Goal: Check status

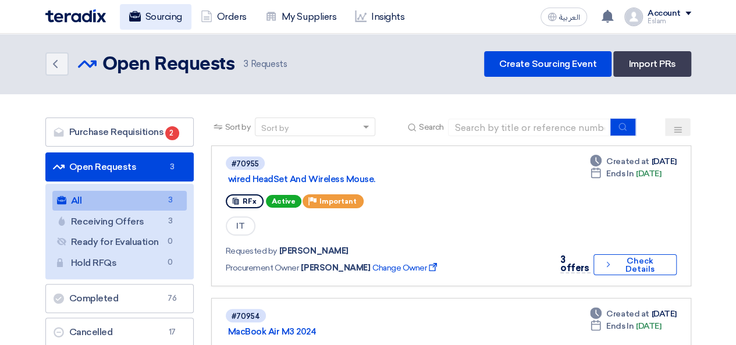
click at [165, 6] on link "Sourcing" at bounding box center [156, 17] width 72 height 26
click at [171, 22] on link "Sourcing" at bounding box center [156, 17] width 72 height 26
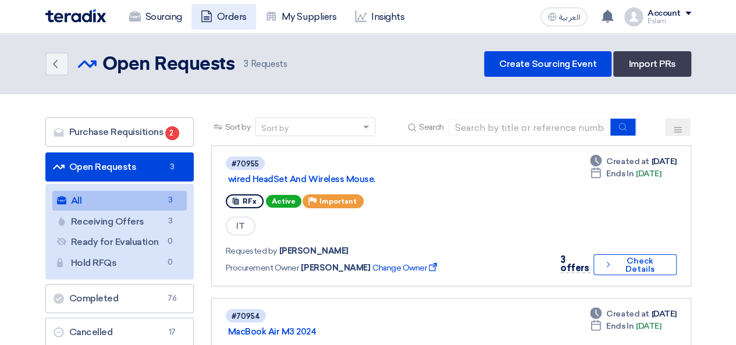
click at [226, 26] on link "Orders" at bounding box center [224, 17] width 65 height 26
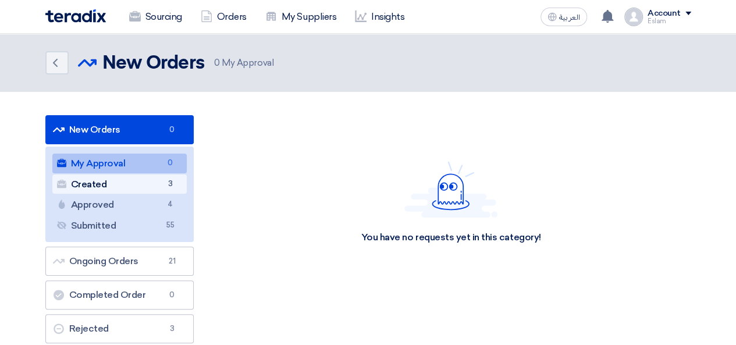
click at [147, 187] on link "Created Created 3" at bounding box center [119, 185] width 134 height 20
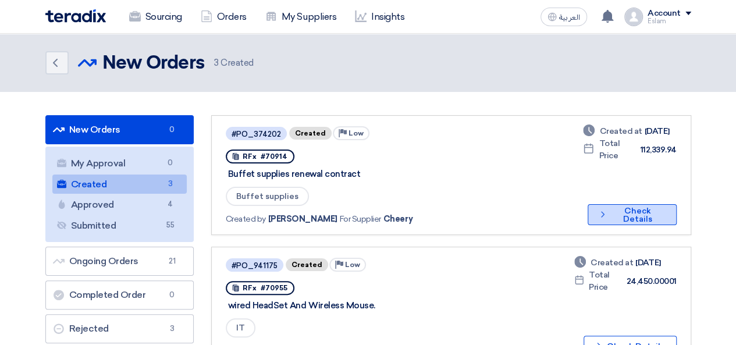
click at [609, 222] on button "Check details Check Details" at bounding box center [632, 214] width 88 height 21
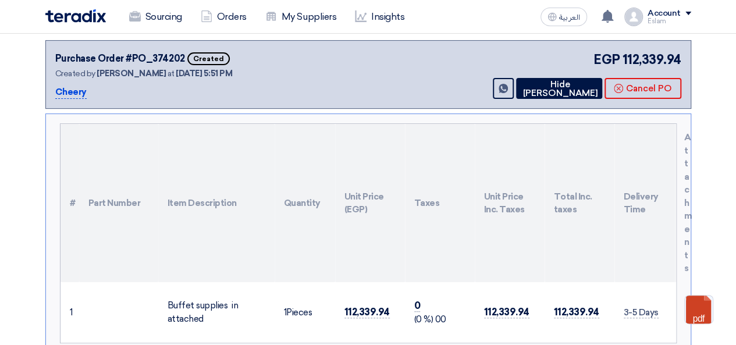
scroll to position [58, 0]
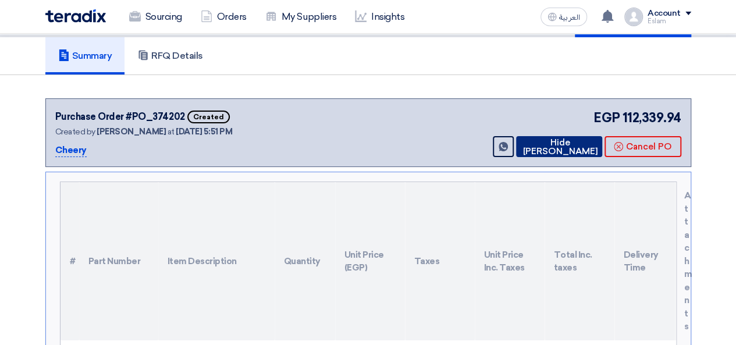
click at [572, 139] on button "Hide [PERSON_NAME]" at bounding box center [559, 146] width 86 height 21
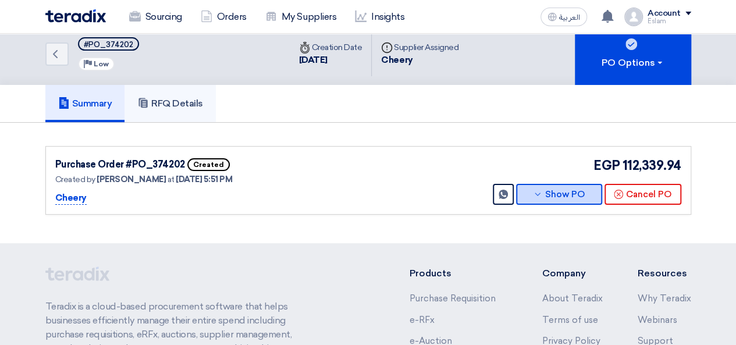
scroll to position [0, 0]
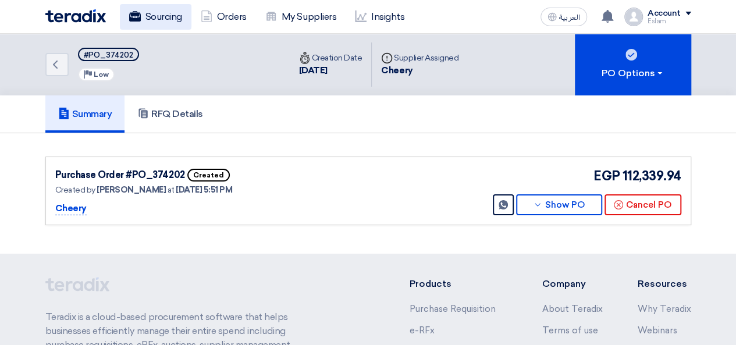
click at [158, 15] on link "Sourcing" at bounding box center [156, 17] width 72 height 26
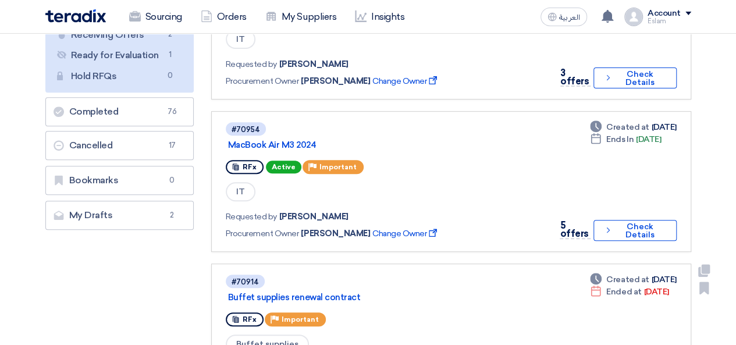
scroll to position [116, 0]
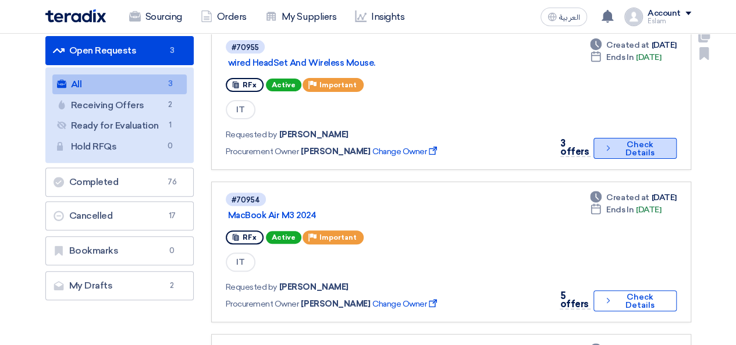
click at [628, 148] on button "Check details Check Details" at bounding box center [635, 148] width 83 height 21
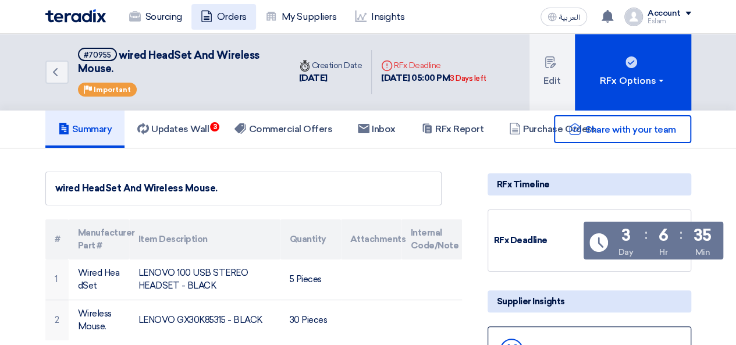
click at [210, 16] on icon at bounding box center [207, 16] width 12 height 12
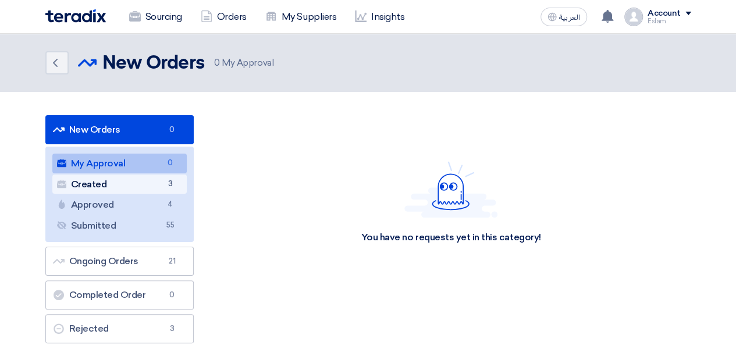
click at [124, 185] on link "Created Created 3" at bounding box center [119, 185] width 134 height 20
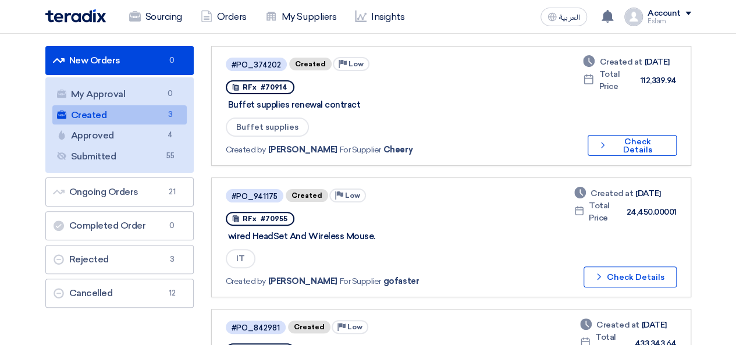
scroll to position [58, 0]
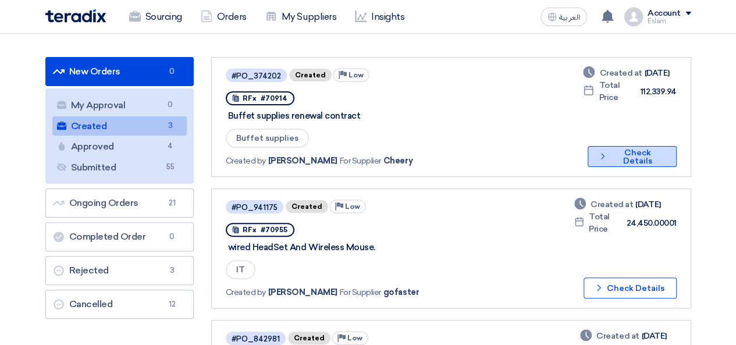
click at [630, 156] on button "Check details Check Details" at bounding box center [632, 156] width 88 height 21
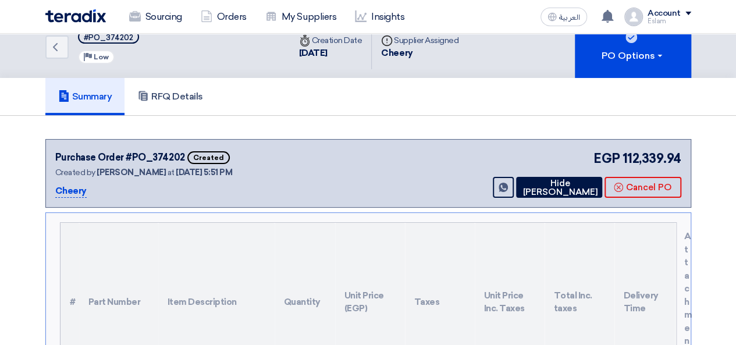
scroll to position [58, 0]
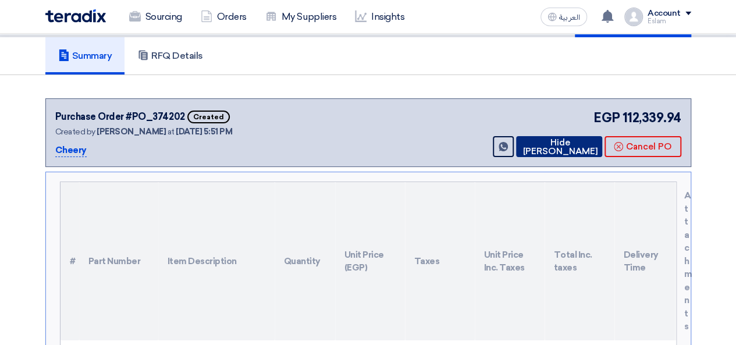
click at [576, 143] on button "Hide [PERSON_NAME]" at bounding box center [559, 146] width 86 height 21
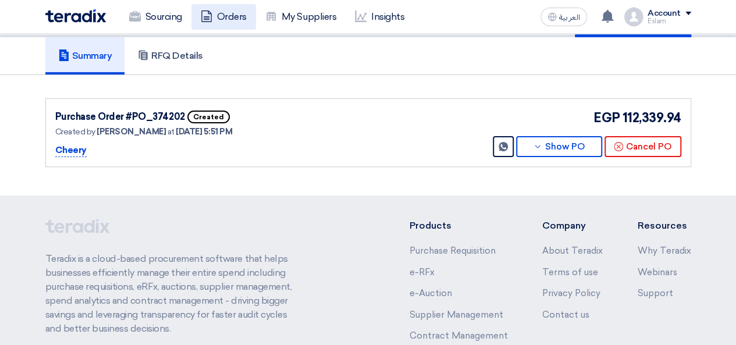
click at [227, 23] on link "Orders" at bounding box center [224, 17] width 65 height 26
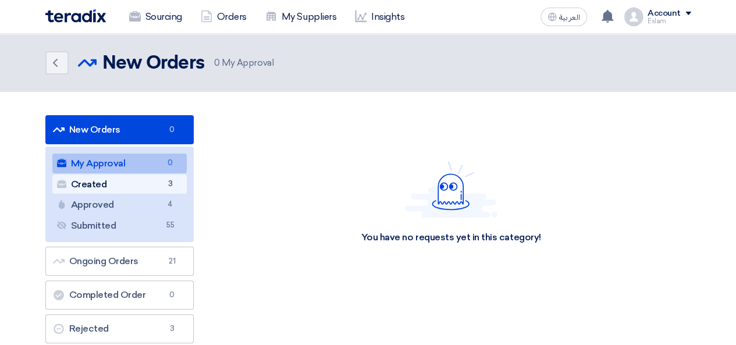
click at [139, 177] on link "Created Created 3" at bounding box center [119, 185] width 134 height 20
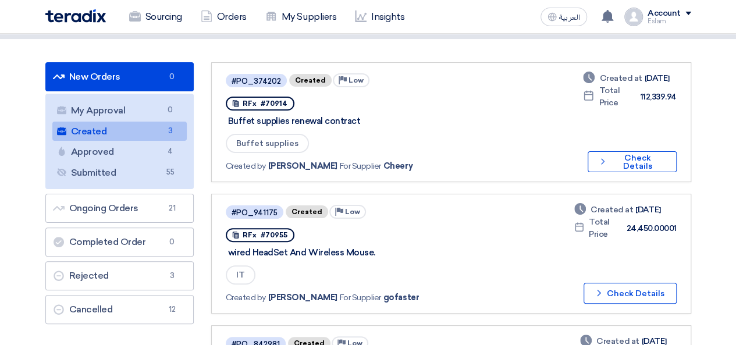
scroll to position [116, 0]
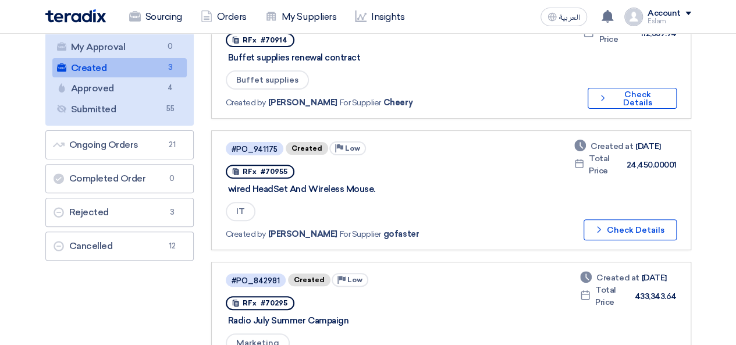
click at [267, 192] on div "wired HeadSet And Wireless Mouse." at bounding box center [373, 189] width 291 height 10
click at [661, 232] on button "Check details Check Details" at bounding box center [630, 229] width 93 height 21
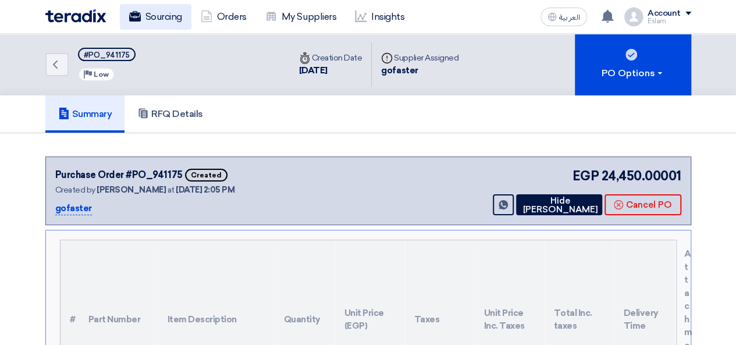
click at [151, 13] on link "Sourcing" at bounding box center [156, 17] width 72 height 26
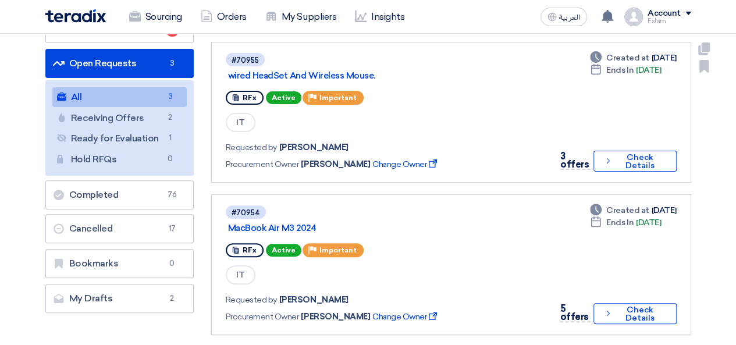
scroll to position [116, 0]
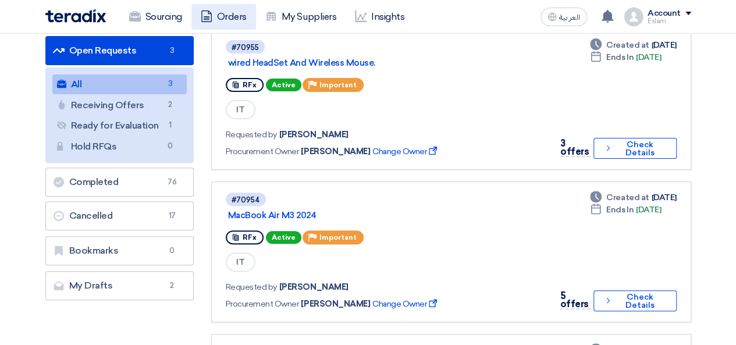
click at [219, 15] on link "Orders" at bounding box center [224, 17] width 65 height 26
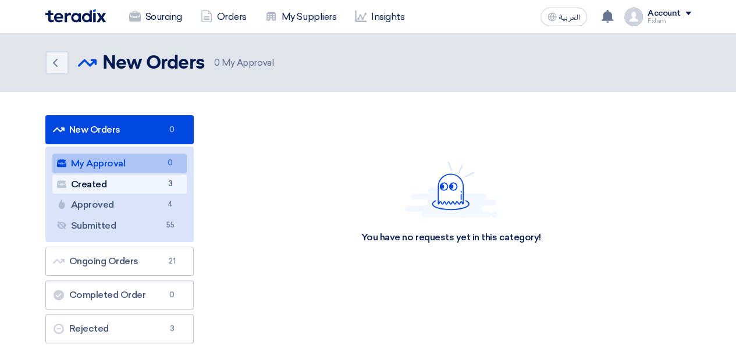
click at [169, 182] on span "3" at bounding box center [171, 184] width 14 height 12
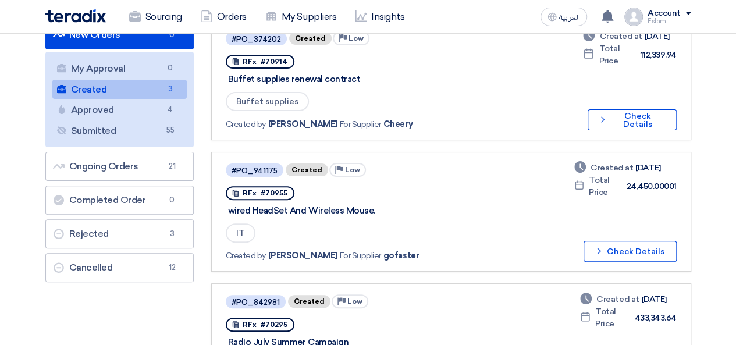
scroll to position [175, 0]
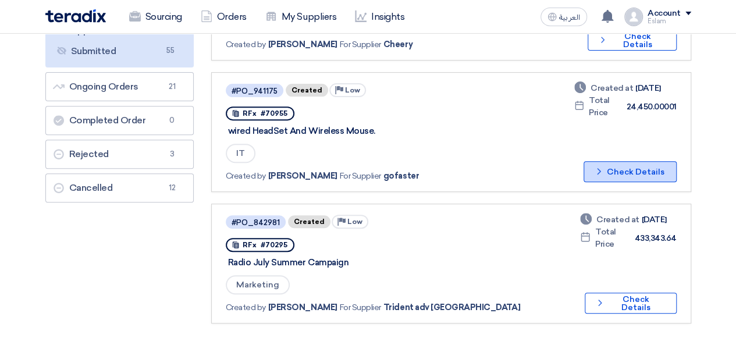
click at [625, 165] on button "Check details Check Details" at bounding box center [630, 171] width 93 height 21
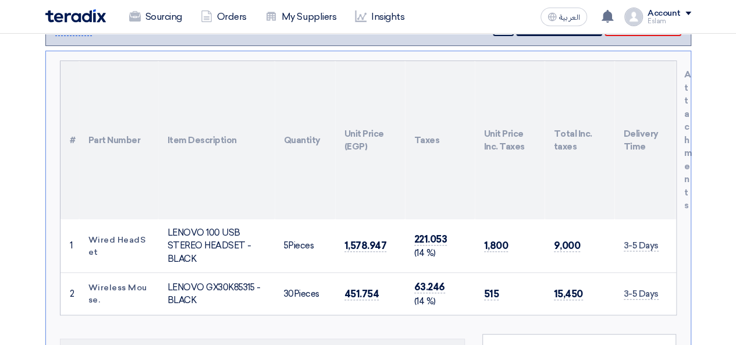
scroll to position [58, 0]
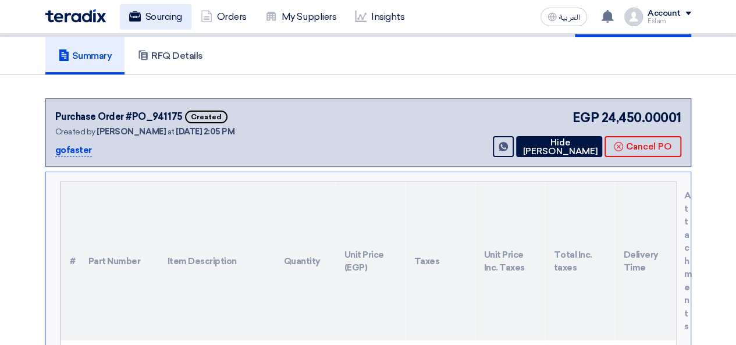
click at [148, 23] on link "Sourcing" at bounding box center [156, 17] width 72 height 26
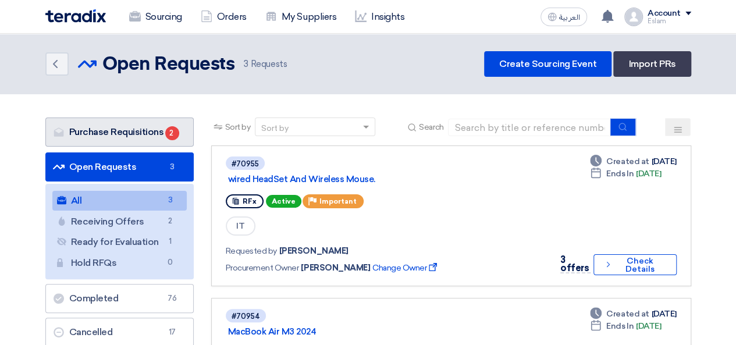
click at [156, 127] on link "Purchase Requisitions Purchase Requisitions 2" at bounding box center [119, 132] width 148 height 29
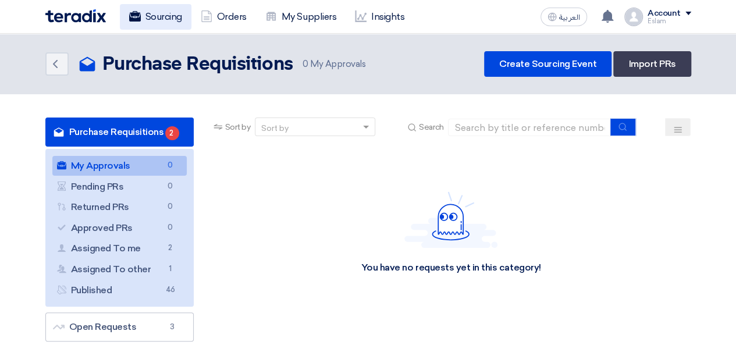
click at [153, 13] on link "Sourcing" at bounding box center [156, 17] width 72 height 26
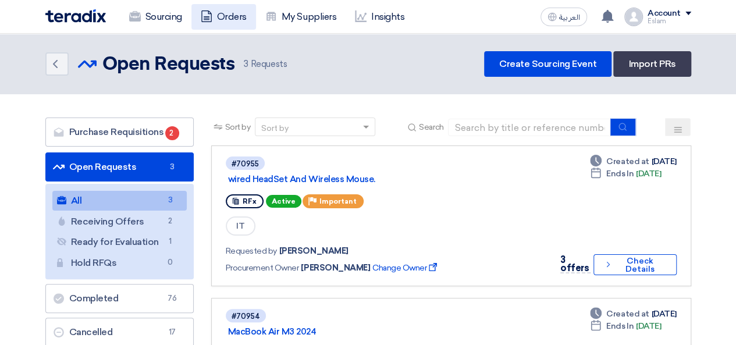
click at [243, 9] on link "Orders" at bounding box center [224, 17] width 65 height 26
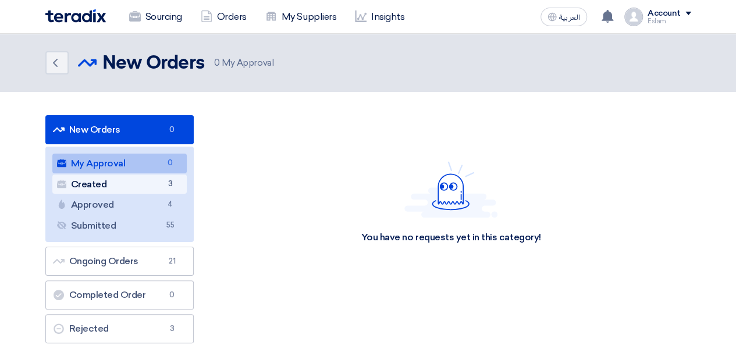
click at [164, 180] on span "3" at bounding box center [171, 184] width 14 height 12
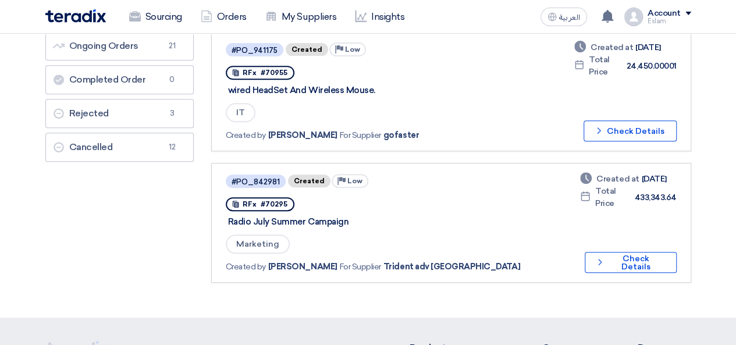
scroll to position [233, 0]
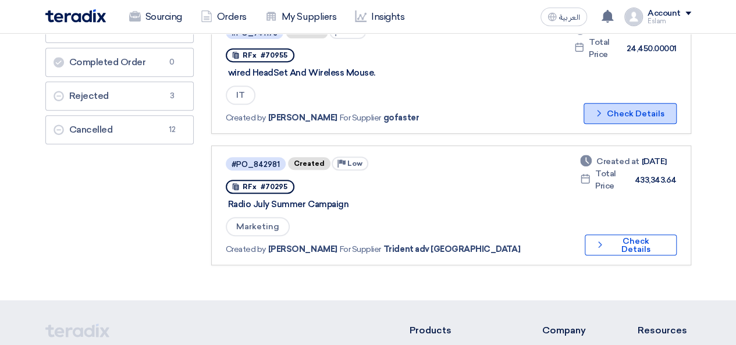
click at [615, 115] on button "Check details Check Details" at bounding box center [630, 113] width 93 height 21
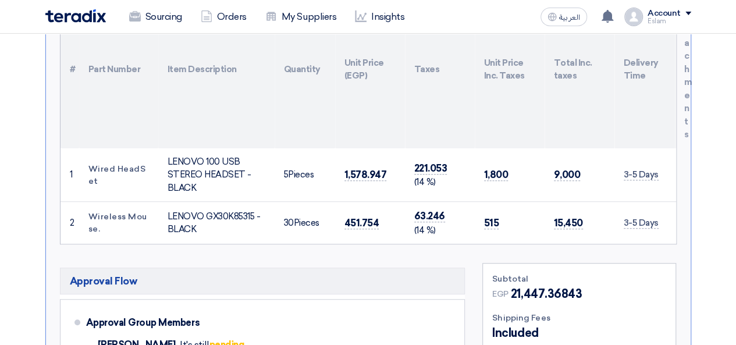
scroll to position [233, 0]
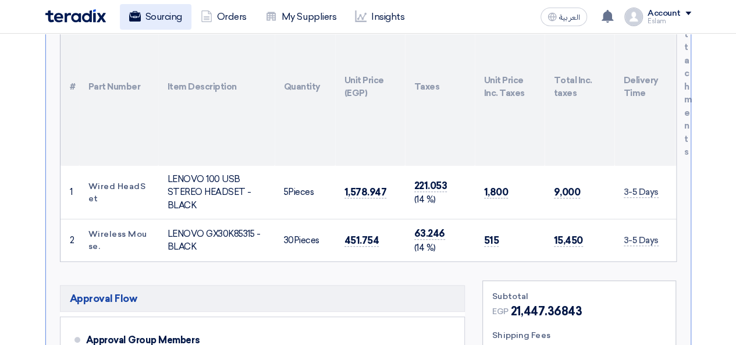
click at [171, 13] on link "Sourcing" at bounding box center [156, 17] width 72 height 26
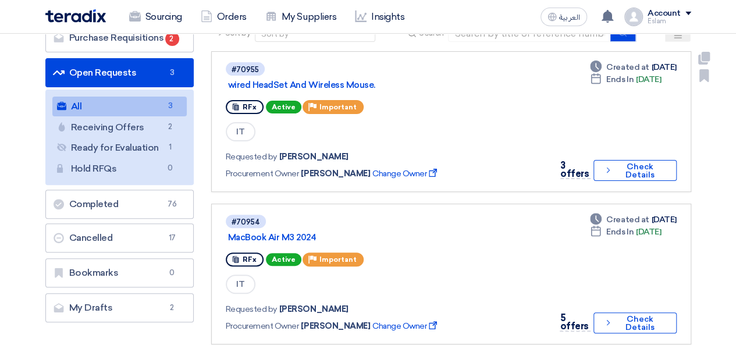
scroll to position [58, 0]
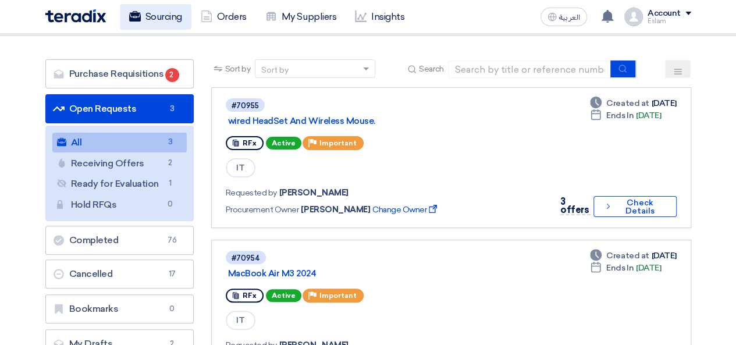
click at [142, 24] on link "Sourcing" at bounding box center [156, 17] width 72 height 26
